Goal: Task Accomplishment & Management: Manage account settings

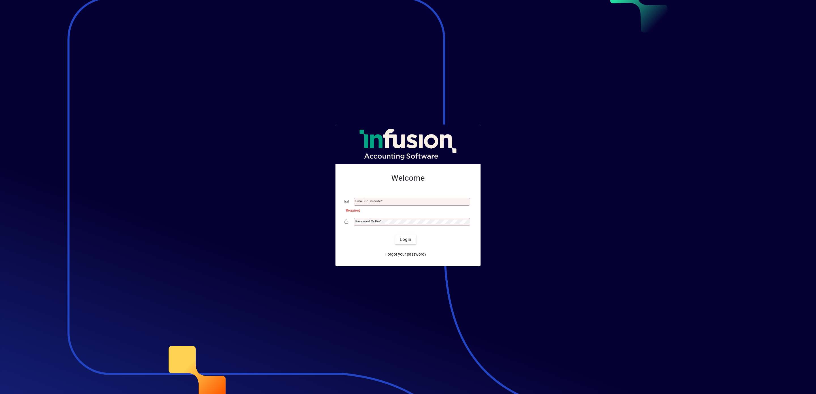
click at [377, 200] on input "Email or Barcode" at bounding box center [412, 201] width 114 height 5
type input "**********"
click at [404, 241] on span "Login" at bounding box center [406, 239] width 12 height 6
